Goal: Information Seeking & Learning: Learn about a topic

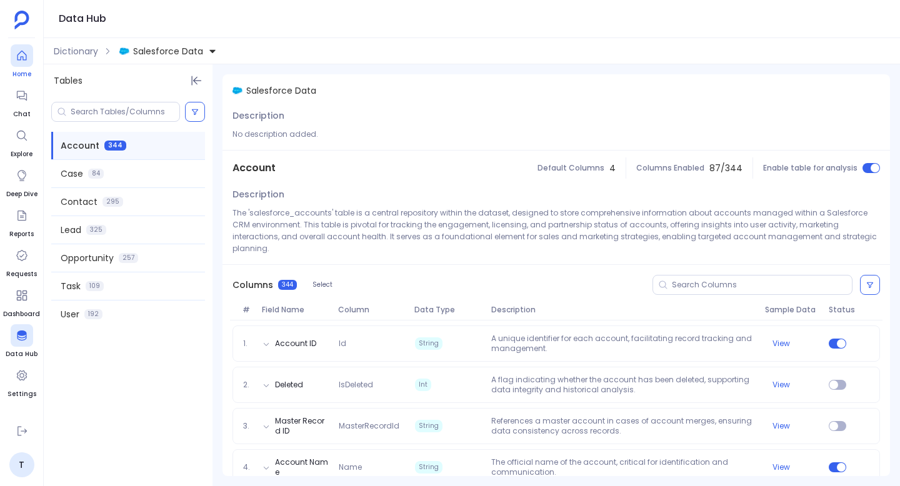
scroll to position [52, 0]
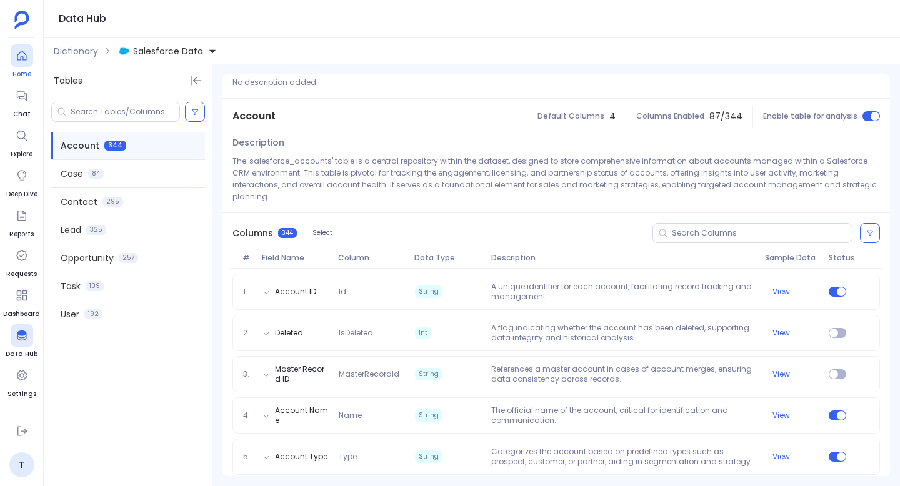
click at [18, 56] on icon at bounding box center [22, 55] width 13 height 13
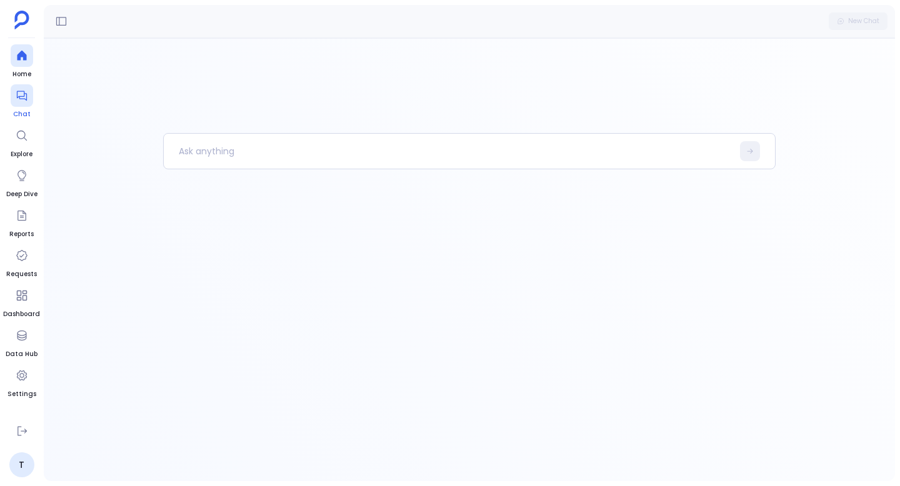
click at [18, 106] on div at bounding box center [22, 95] width 23 height 23
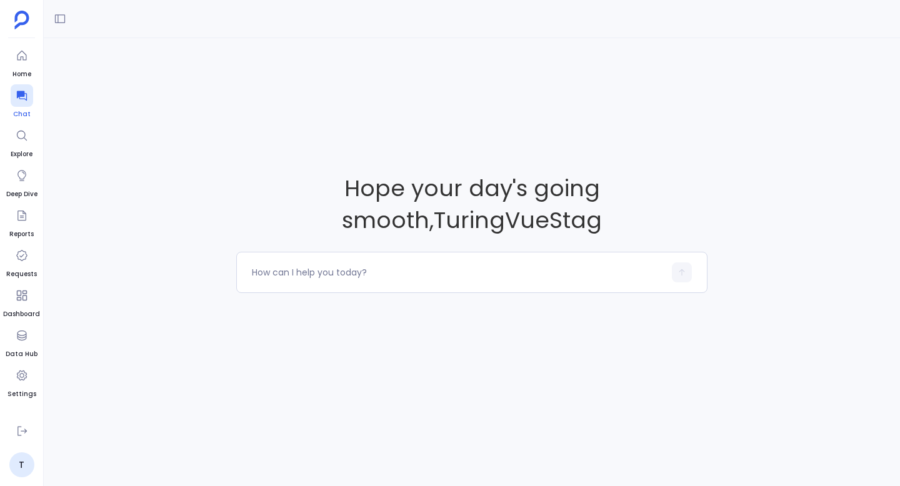
click at [23, 103] on div at bounding box center [22, 95] width 23 height 23
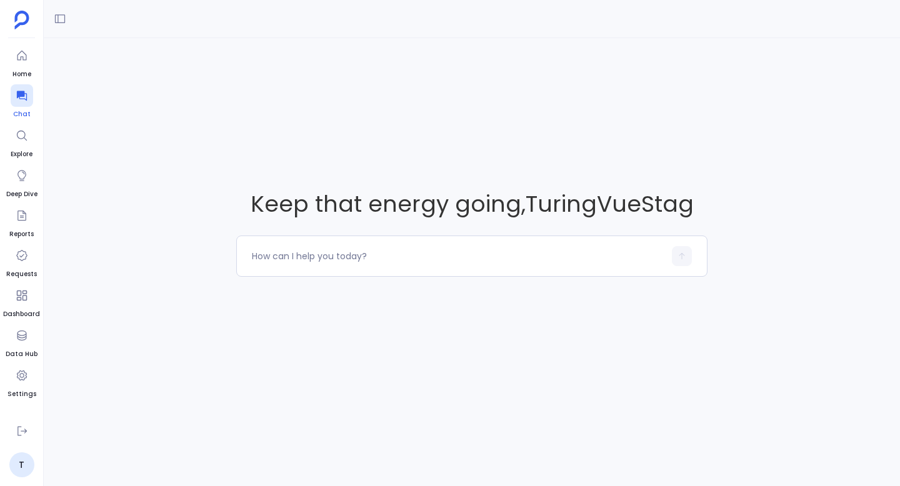
click at [19, 98] on icon at bounding box center [22, 95] width 13 height 13
click at [60, 26] on button at bounding box center [60, 19] width 20 height 20
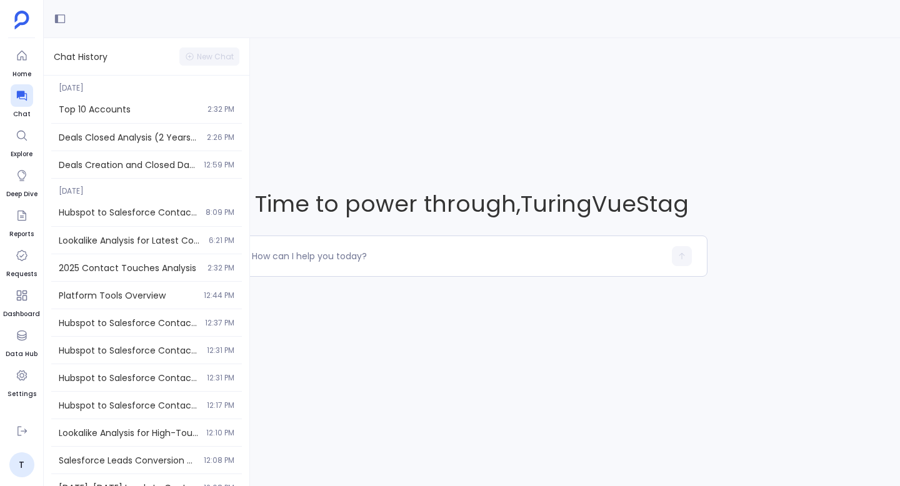
click at [301, 197] on span "Time to power through , TuringVueStag" at bounding box center [471, 204] width 471 height 32
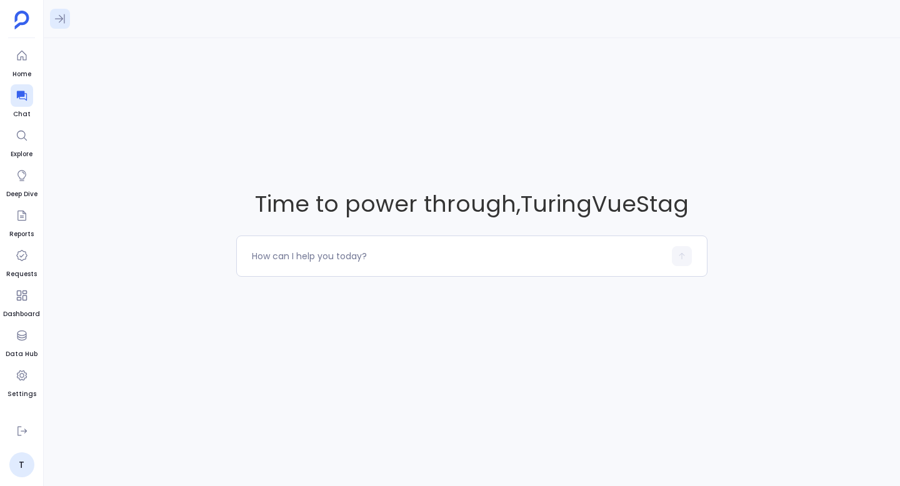
click at [66, 23] on button at bounding box center [60, 19] width 20 height 20
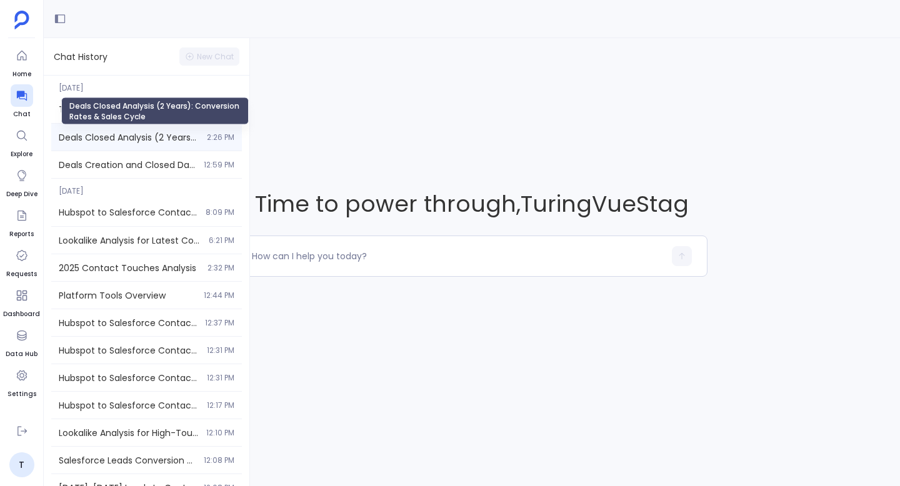
click at [112, 133] on span "Deals Closed Analysis (2 Years): Conversion Rates & Sales Cycle" at bounding box center [129, 137] width 141 height 13
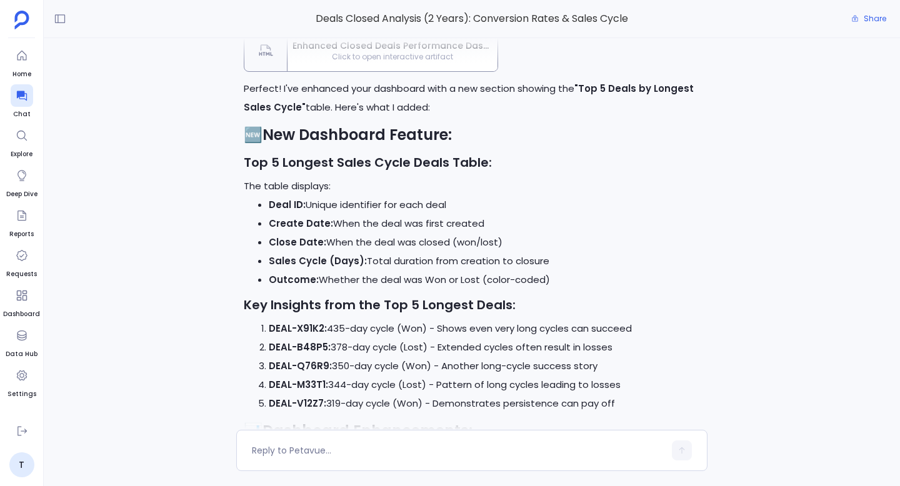
scroll to position [-1264, 0]
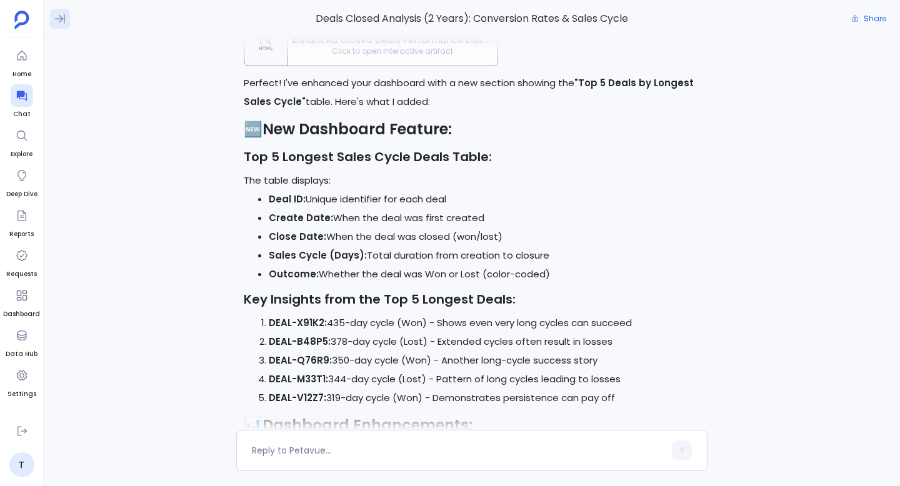
click at [57, 15] on icon at bounding box center [60, 19] width 13 height 13
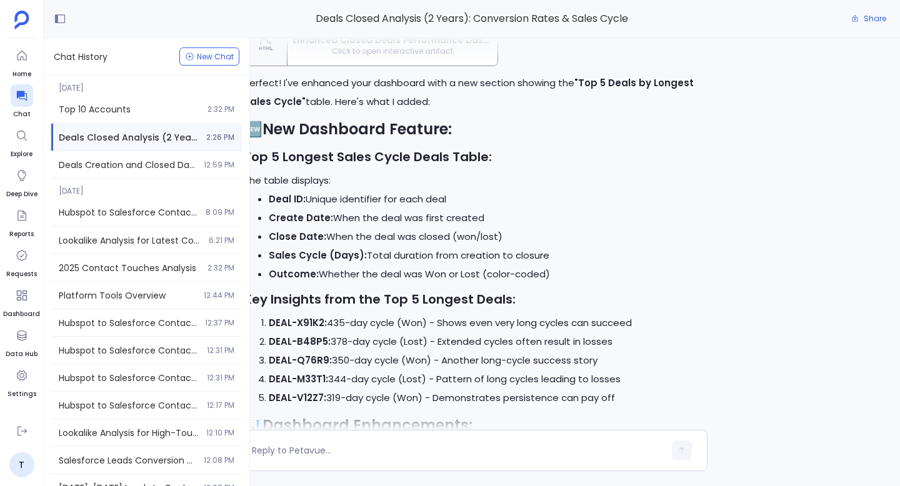
click at [402, 195] on li "Deal ID: Unique identifier for each deal" at bounding box center [484, 199] width 431 height 19
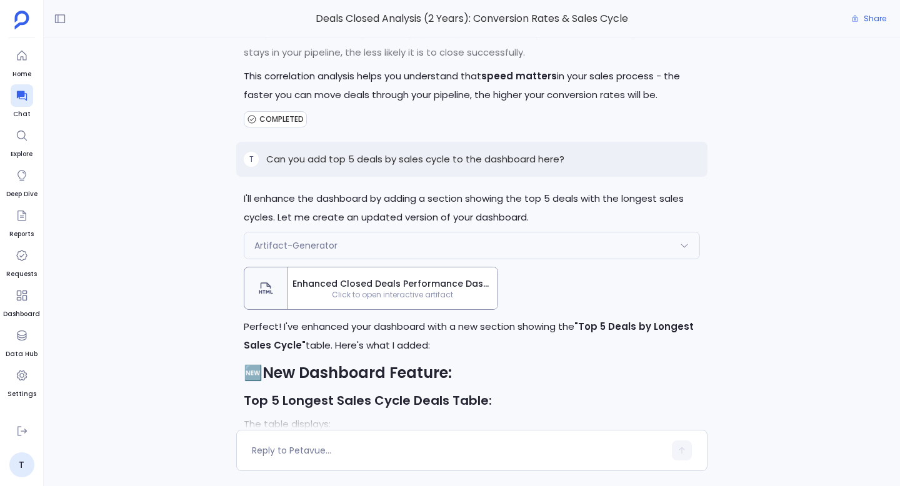
scroll to position [-1511, 0]
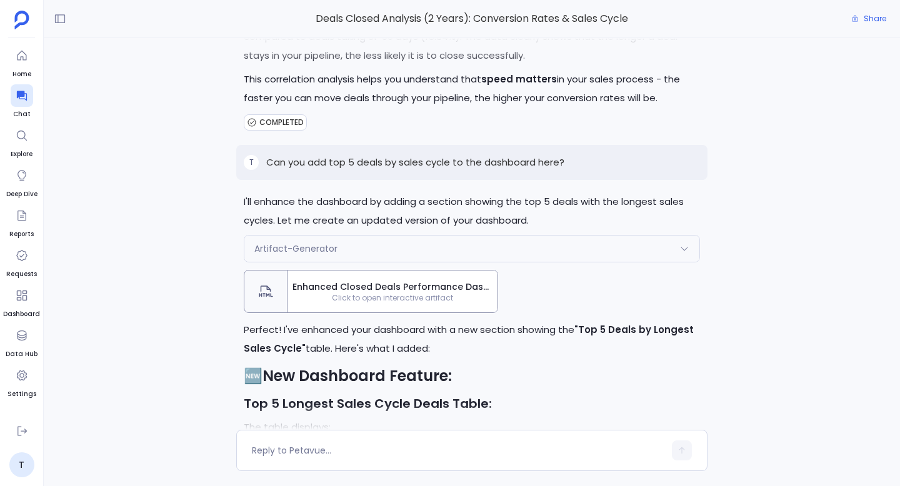
click at [396, 287] on span "Enhanced Closed Deals Performance Dashboard - Last 2 Years" at bounding box center [393, 287] width 200 height 13
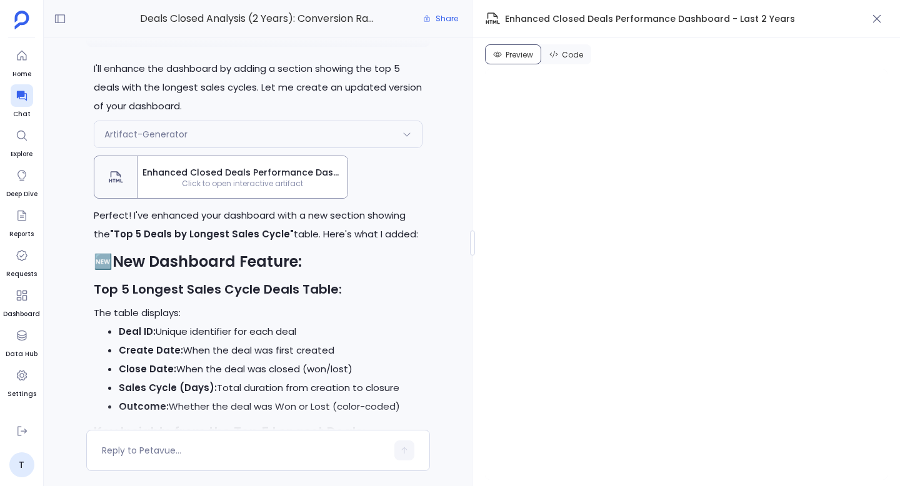
scroll to position [-1697, 0]
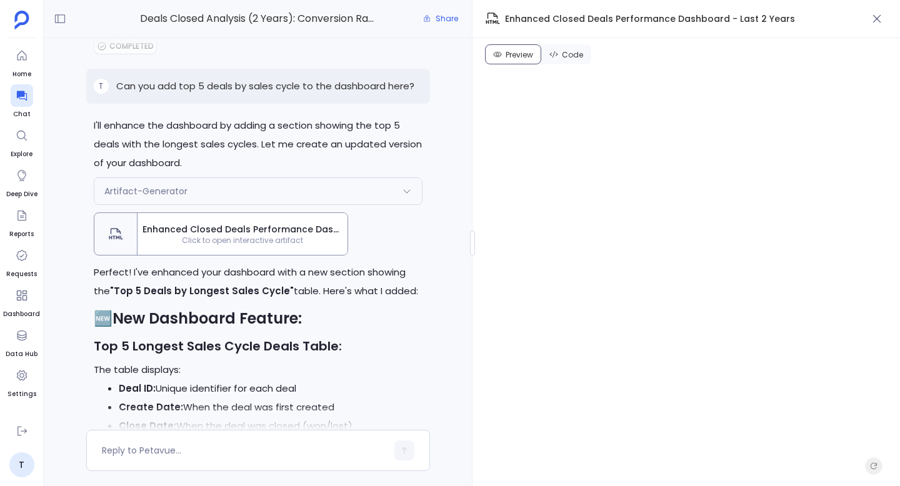
click at [566, 54] on span "Code" at bounding box center [572, 55] width 21 height 10
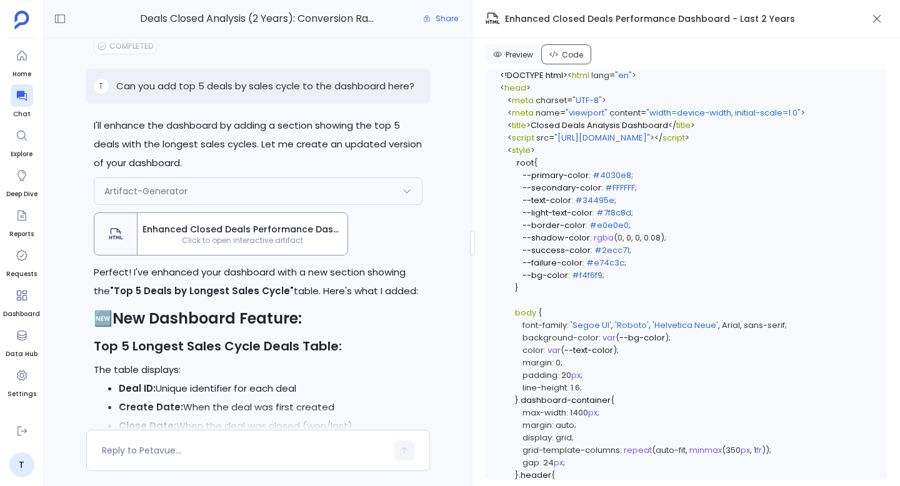
click at [521, 49] on button "Preview" at bounding box center [513, 54] width 56 height 20
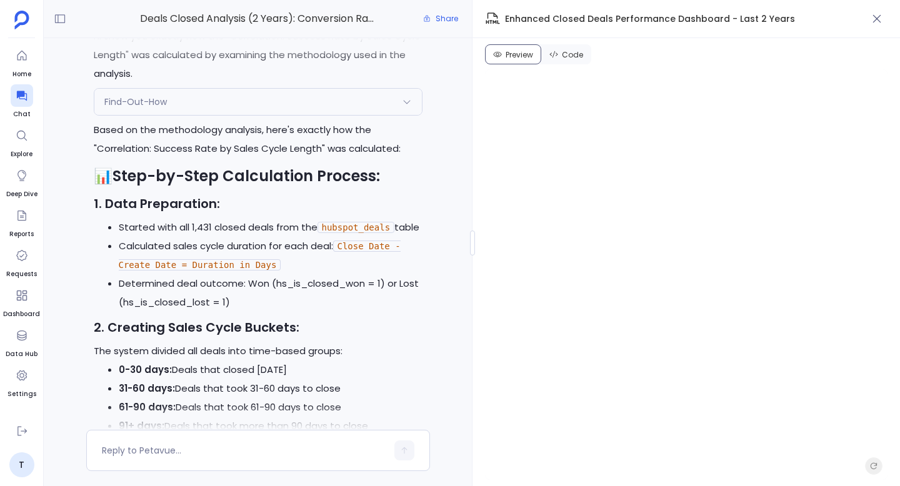
scroll to position [-2733, 0]
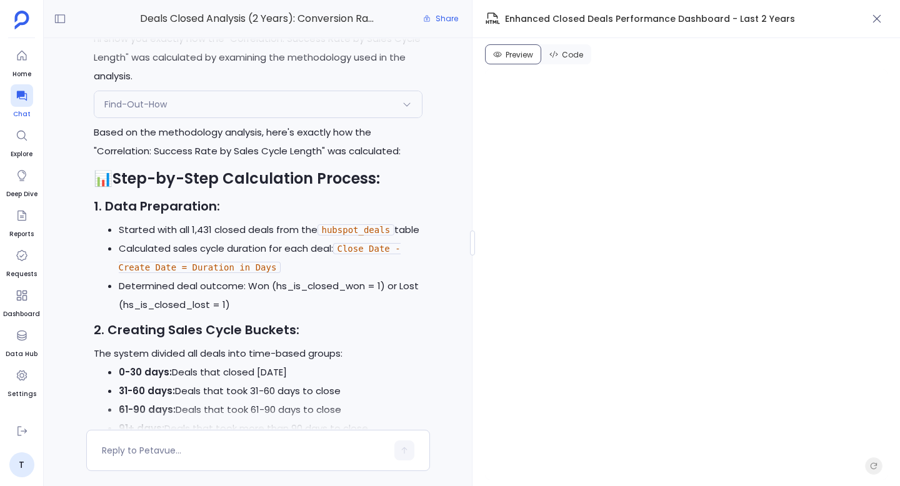
click at [21, 102] on div at bounding box center [22, 95] width 23 height 23
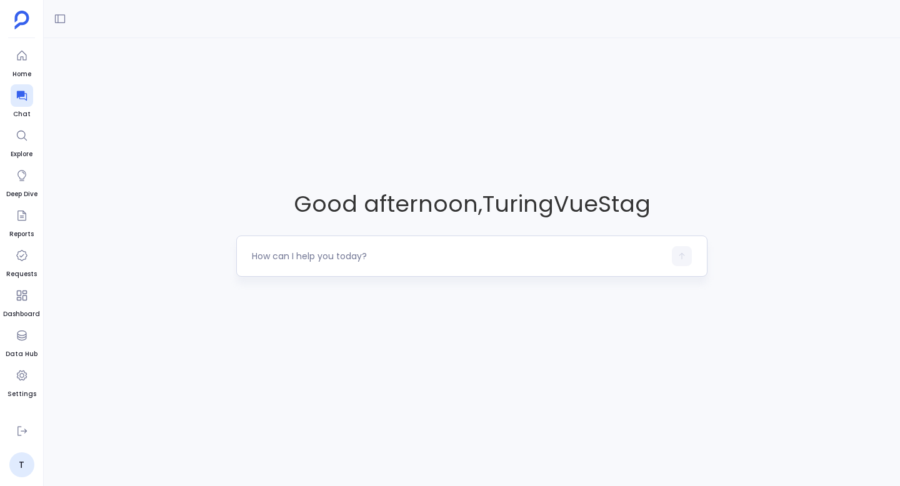
click at [296, 254] on textarea at bounding box center [458, 256] width 413 height 13
